Goal: Information Seeking & Learning: Learn about a topic

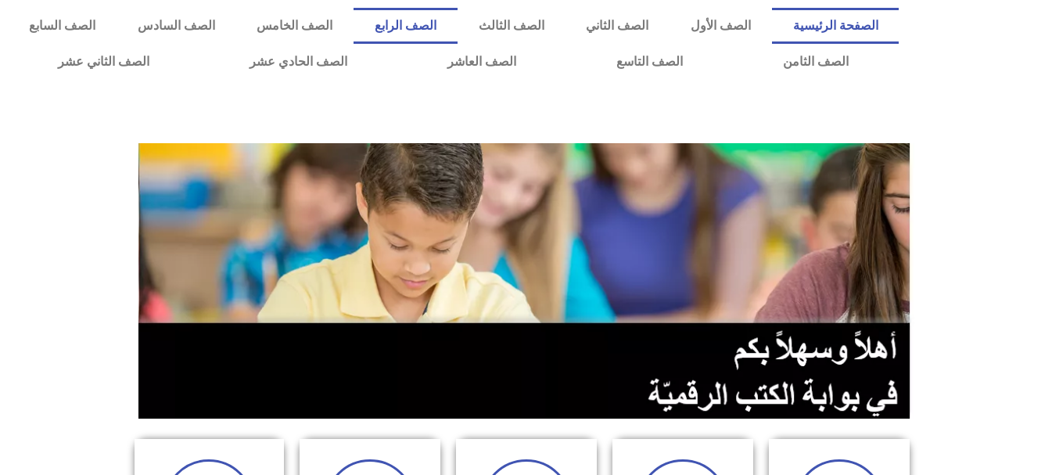
click at [458, 20] on link "الصف الرابع" at bounding box center [406, 26] width 104 height 36
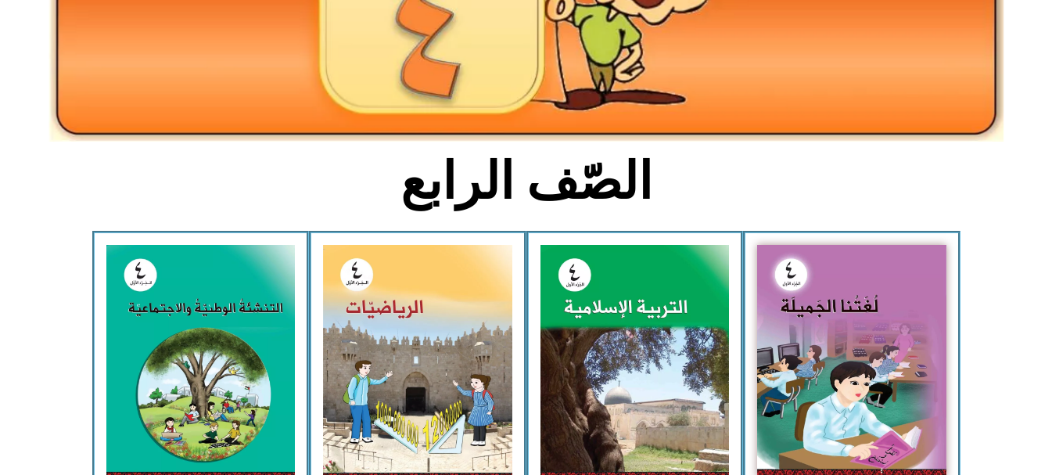
scroll to position [391, 0]
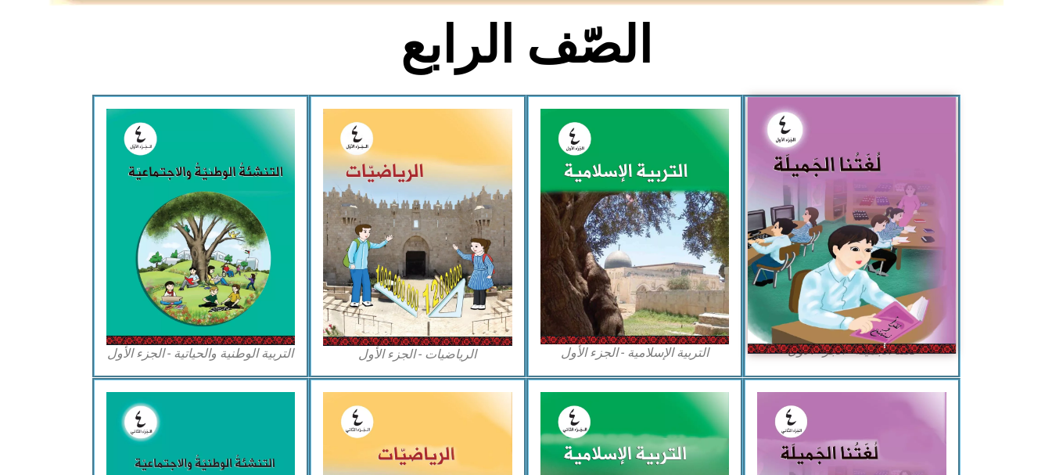
click at [831, 268] on img at bounding box center [852, 225] width 208 height 256
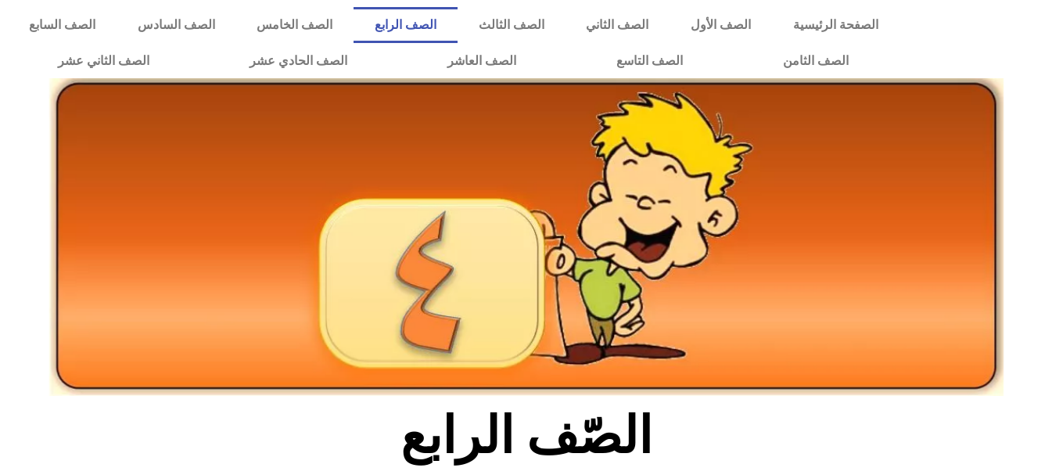
scroll to position [0, 0]
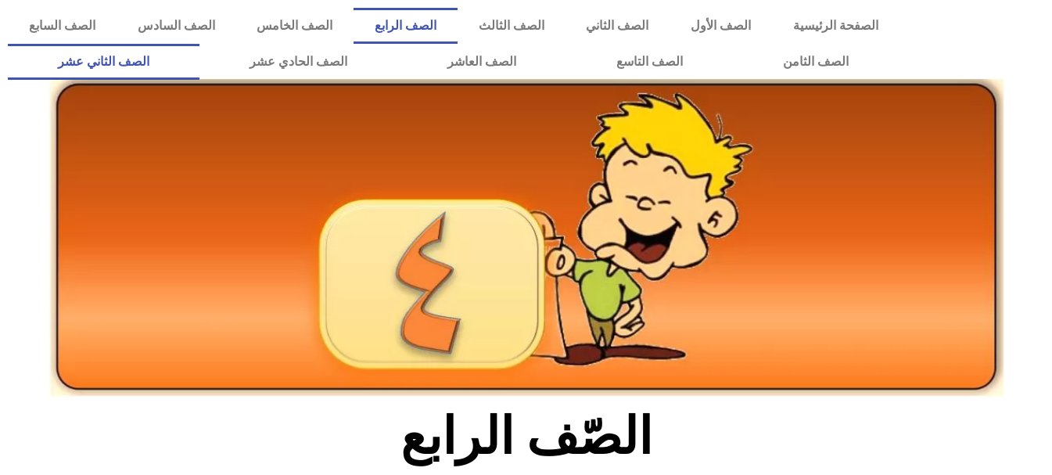
click at [191, 62] on link "الصف الثاني عشر" at bounding box center [104, 62] width 192 height 36
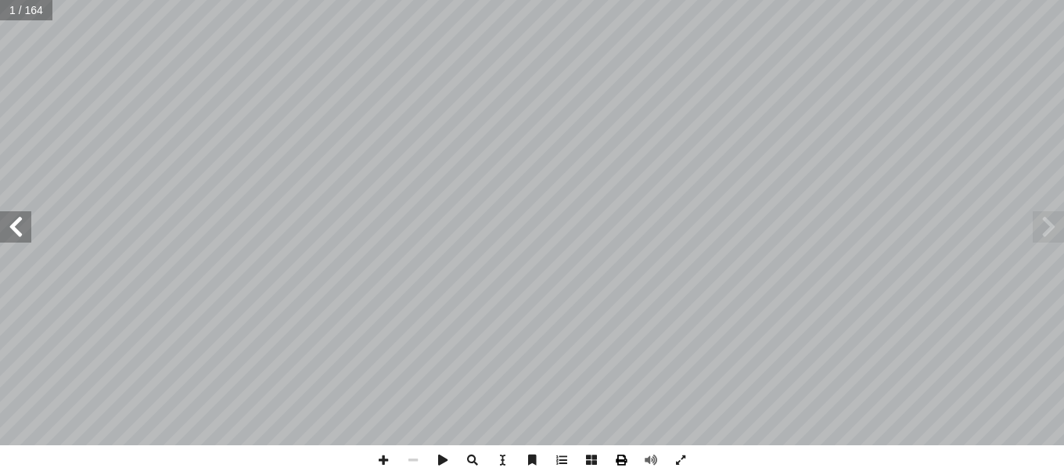
click at [624, 459] on span at bounding box center [621, 460] width 30 height 30
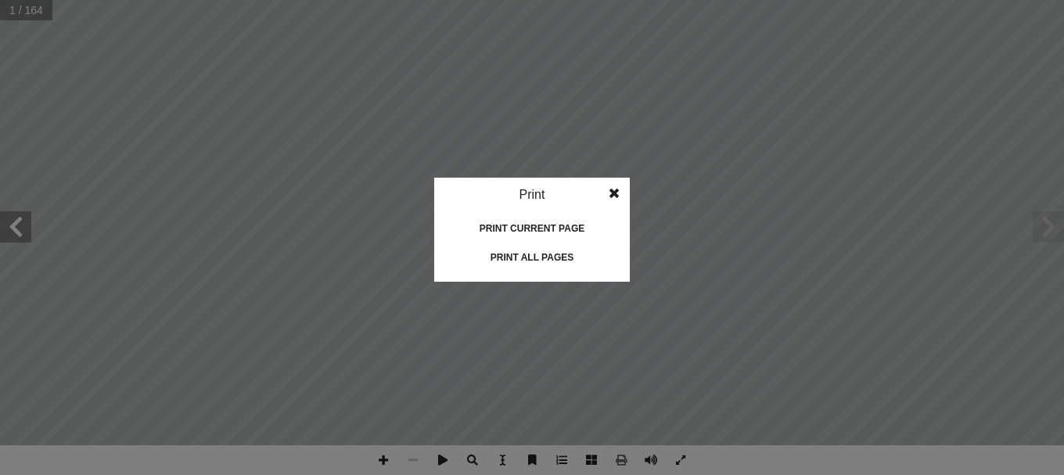
click at [549, 253] on div "Print all pages" at bounding box center [532, 257] width 156 height 25
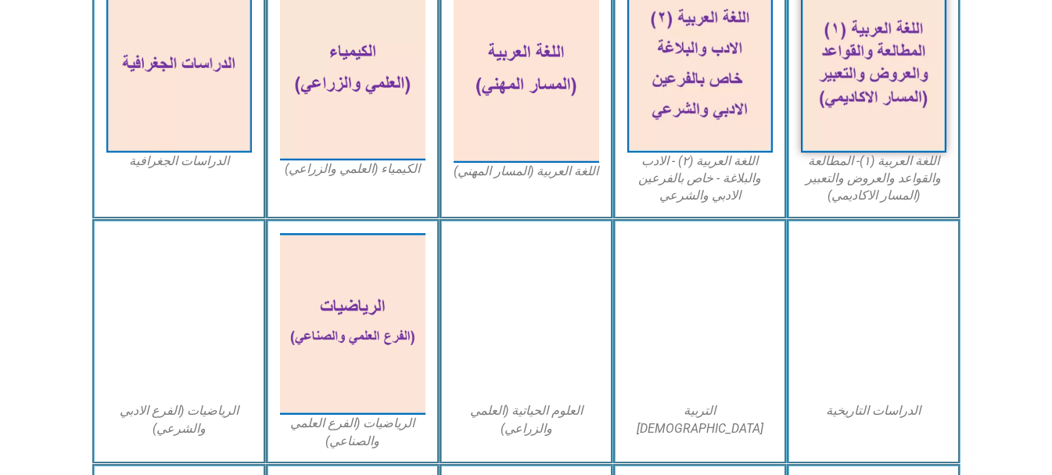
scroll to position [548, 0]
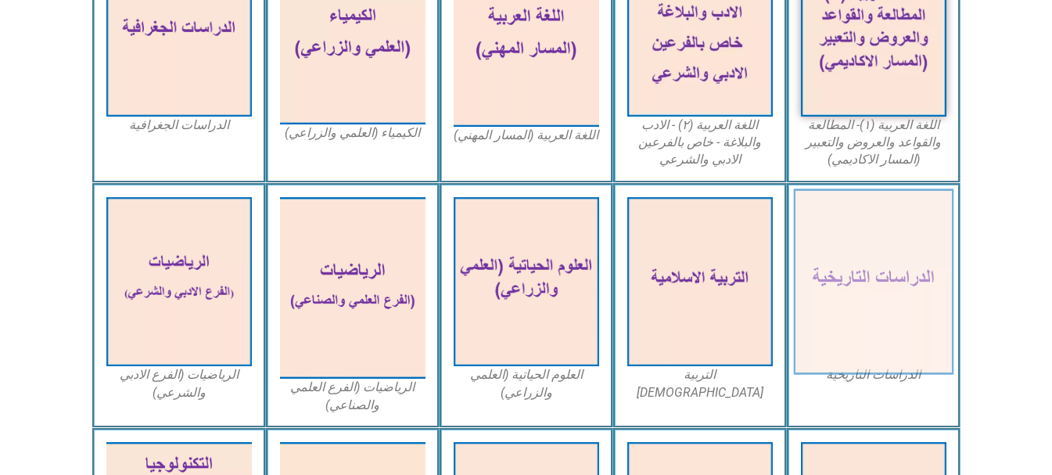
click at [884, 296] on img at bounding box center [873, 282] width 160 height 186
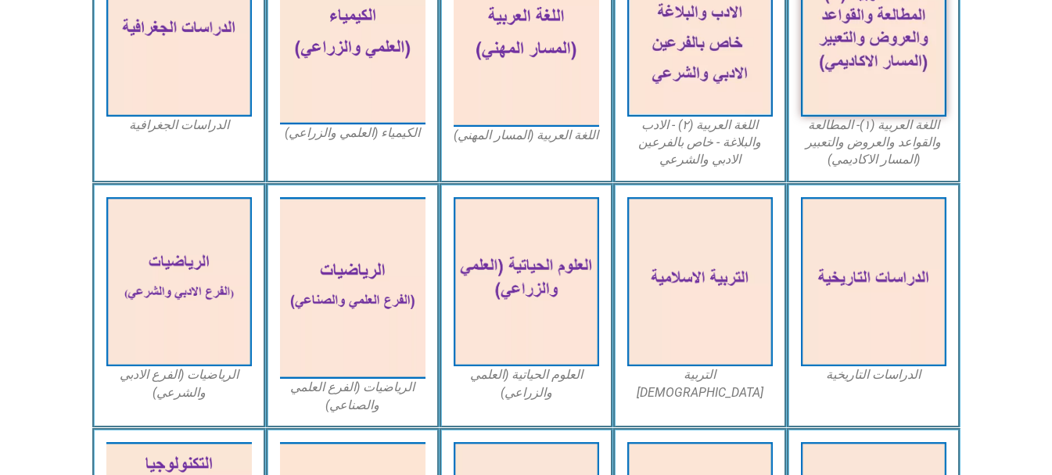
click at [1049, 40] on section "اللغة العربية (١)- المطالعة والقواعد والعروض والتعبير (المسار الاكاديمي) اللغة …" at bounding box center [526, 58] width 1052 height 250
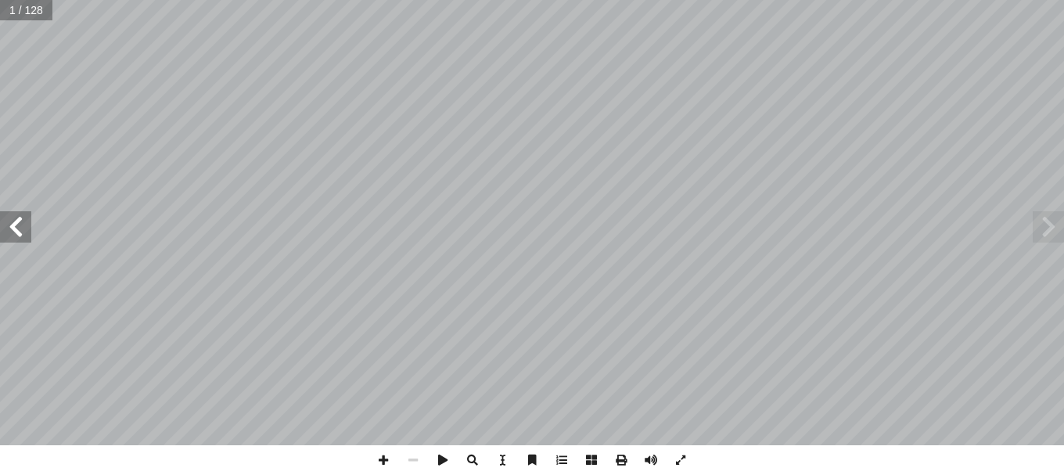
click at [0, 233] on span at bounding box center [15, 226] width 31 height 31
click at [11, 225] on span at bounding box center [15, 226] width 31 height 31
click at [11, 236] on span at bounding box center [15, 226] width 31 height 31
click at [18, 224] on span at bounding box center [15, 226] width 31 height 31
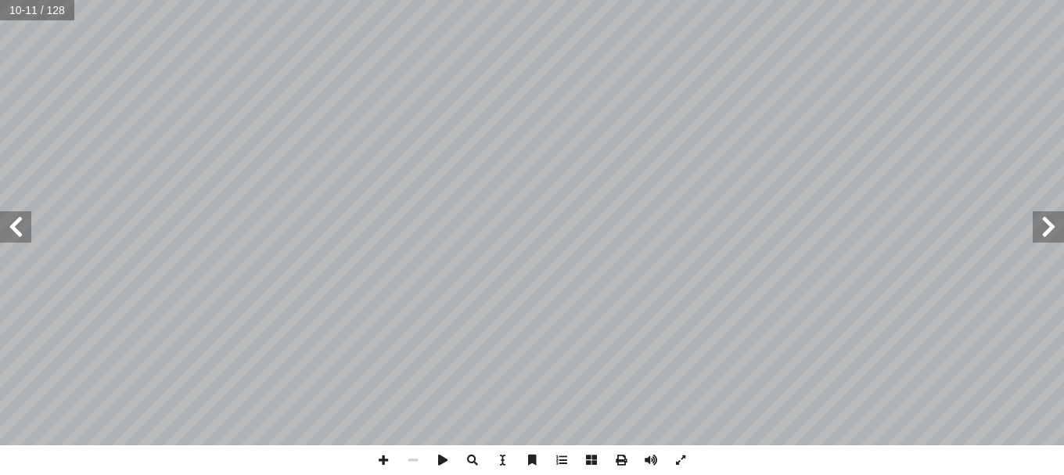
click at [18, 224] on span at bounding box center [15, 226] width 31 height 31
